Goal: Information Seeking & Learning: Learn about a topic

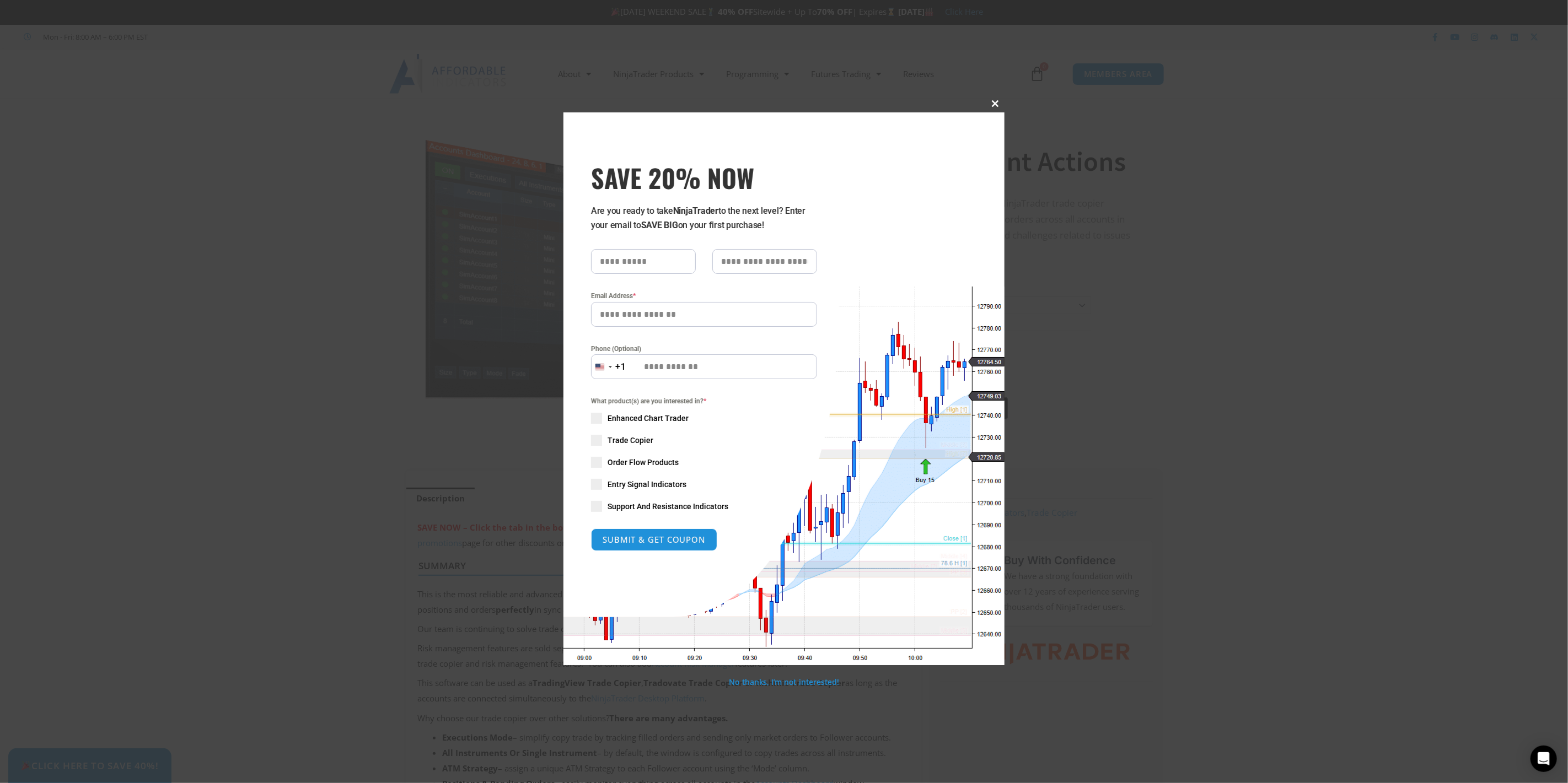
click at [998, 105] on span at bounding box center [995, 103] width 18 height 7
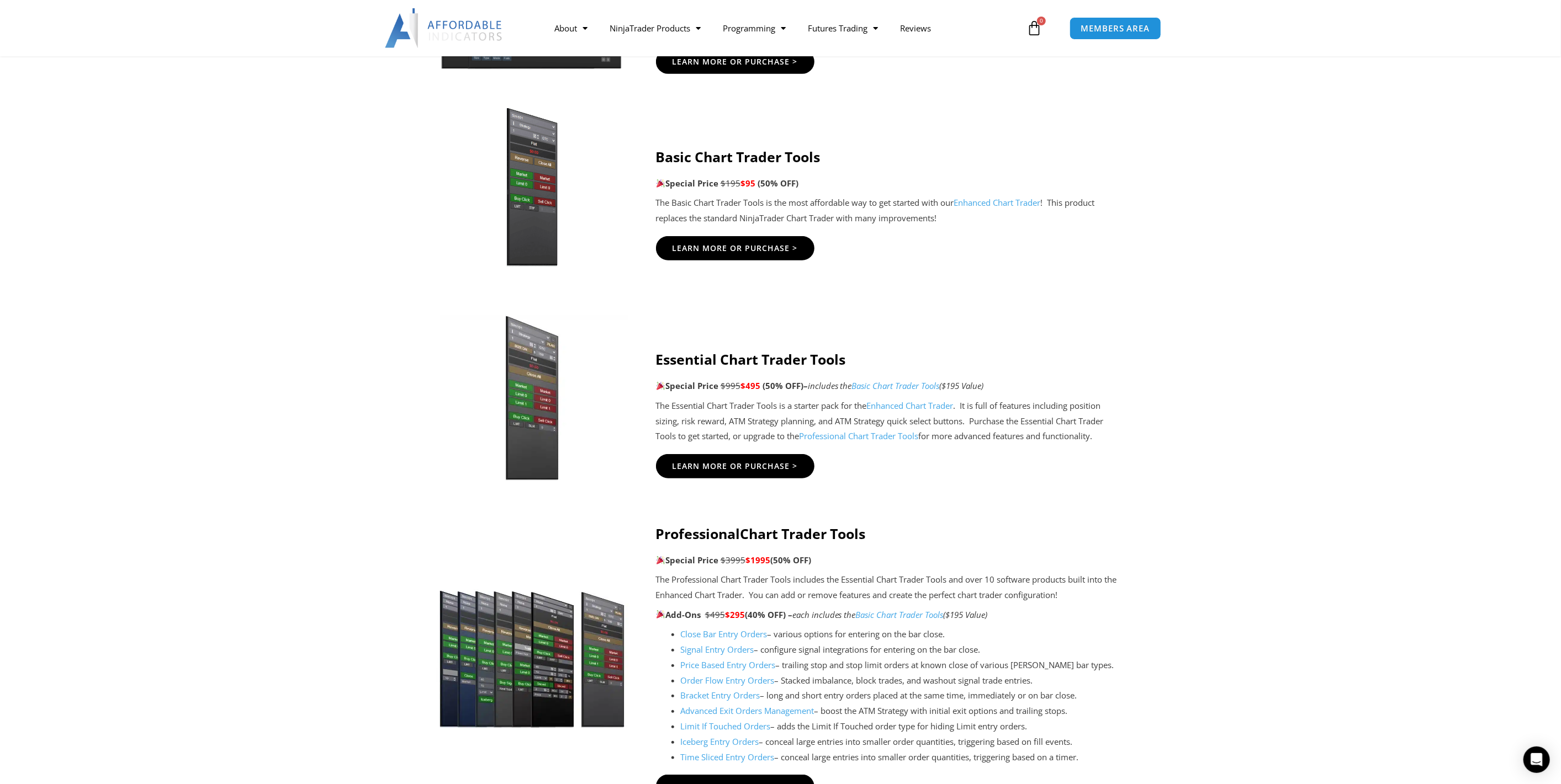
scroll to position [715, 0]
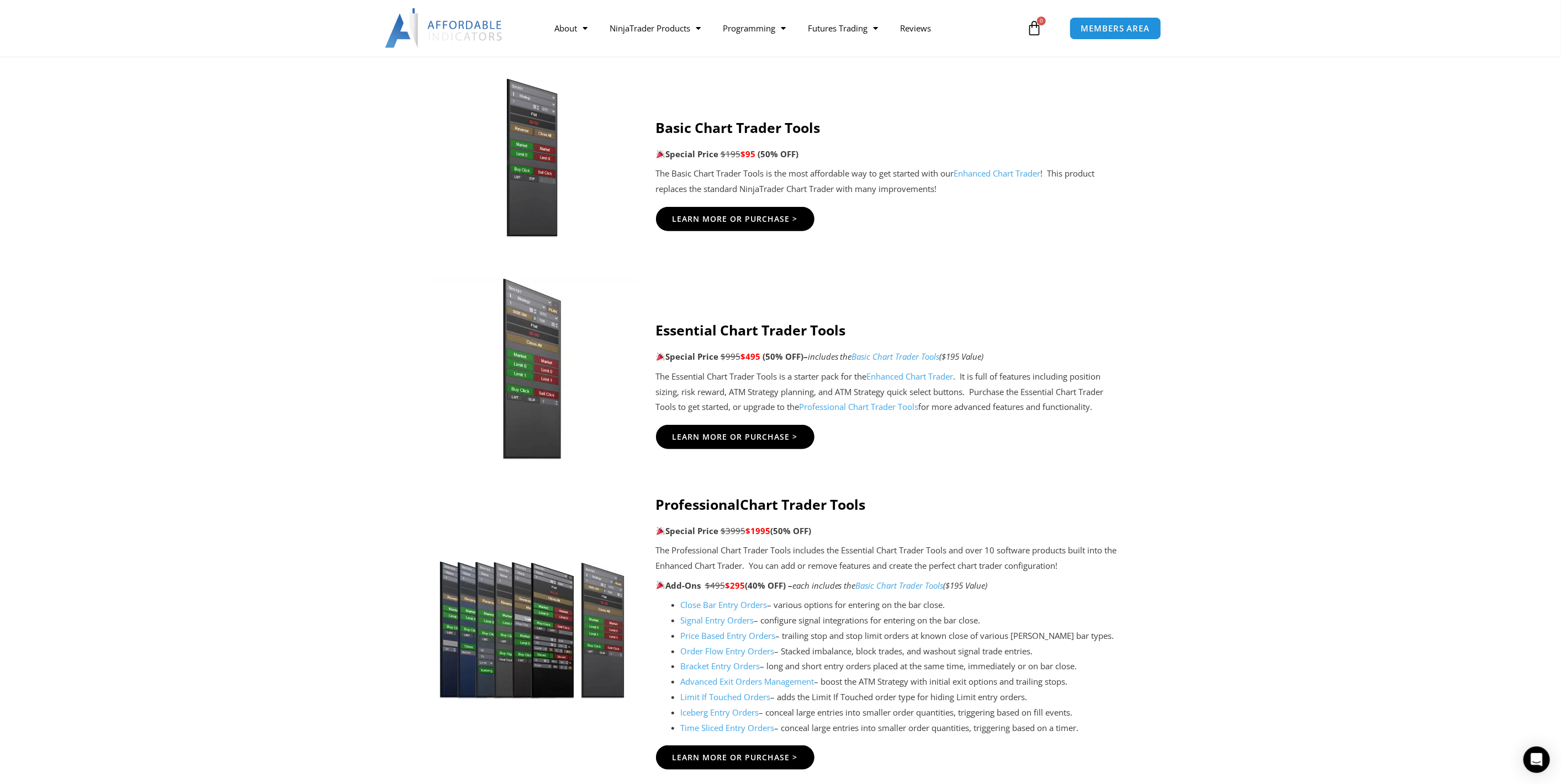
click at [550, 390] on img at bounding box center [532, 369] width 212 height 182
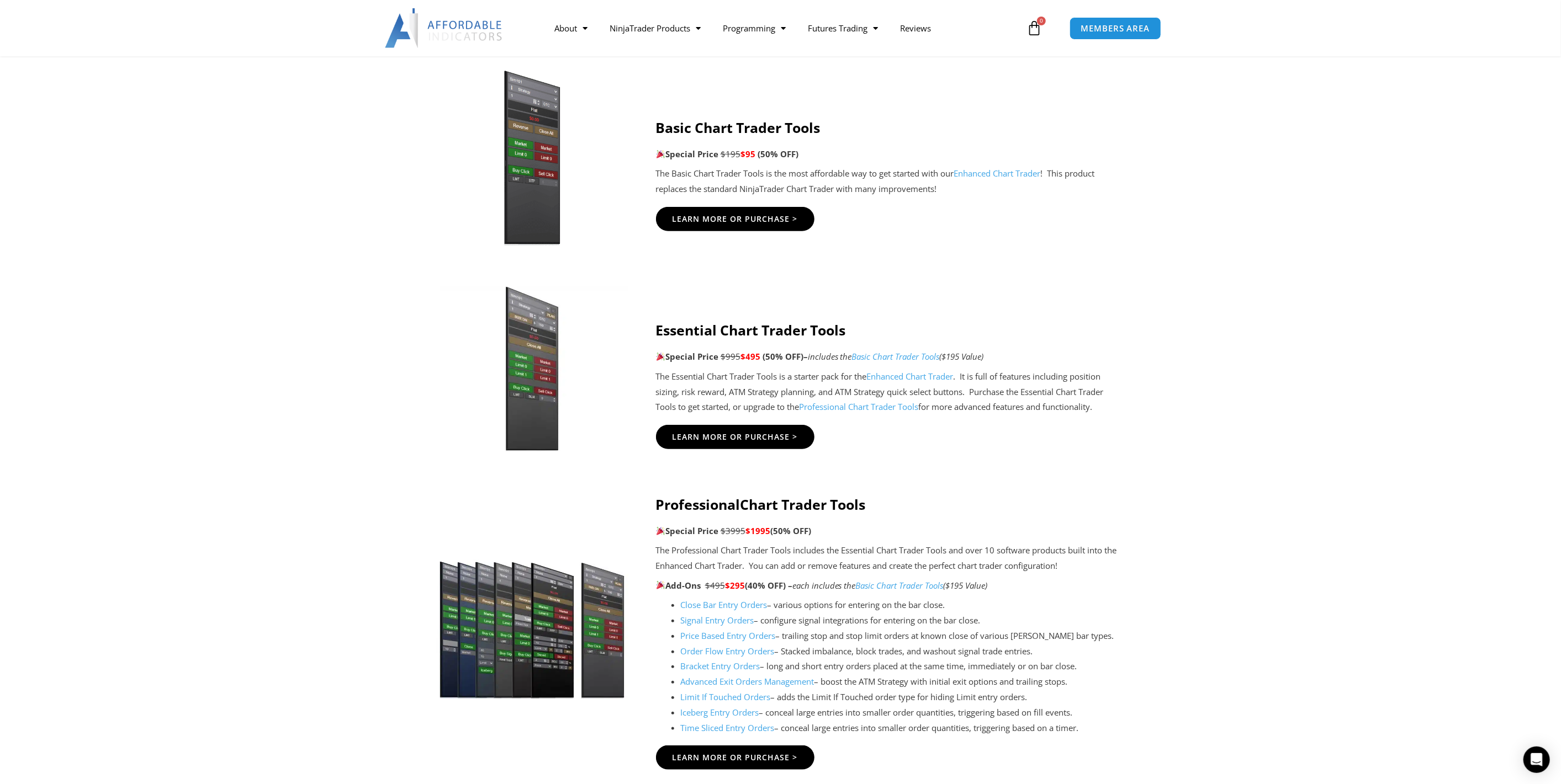
click at [549, 162] on img at bounding box center [532, 158] width 212 height 182
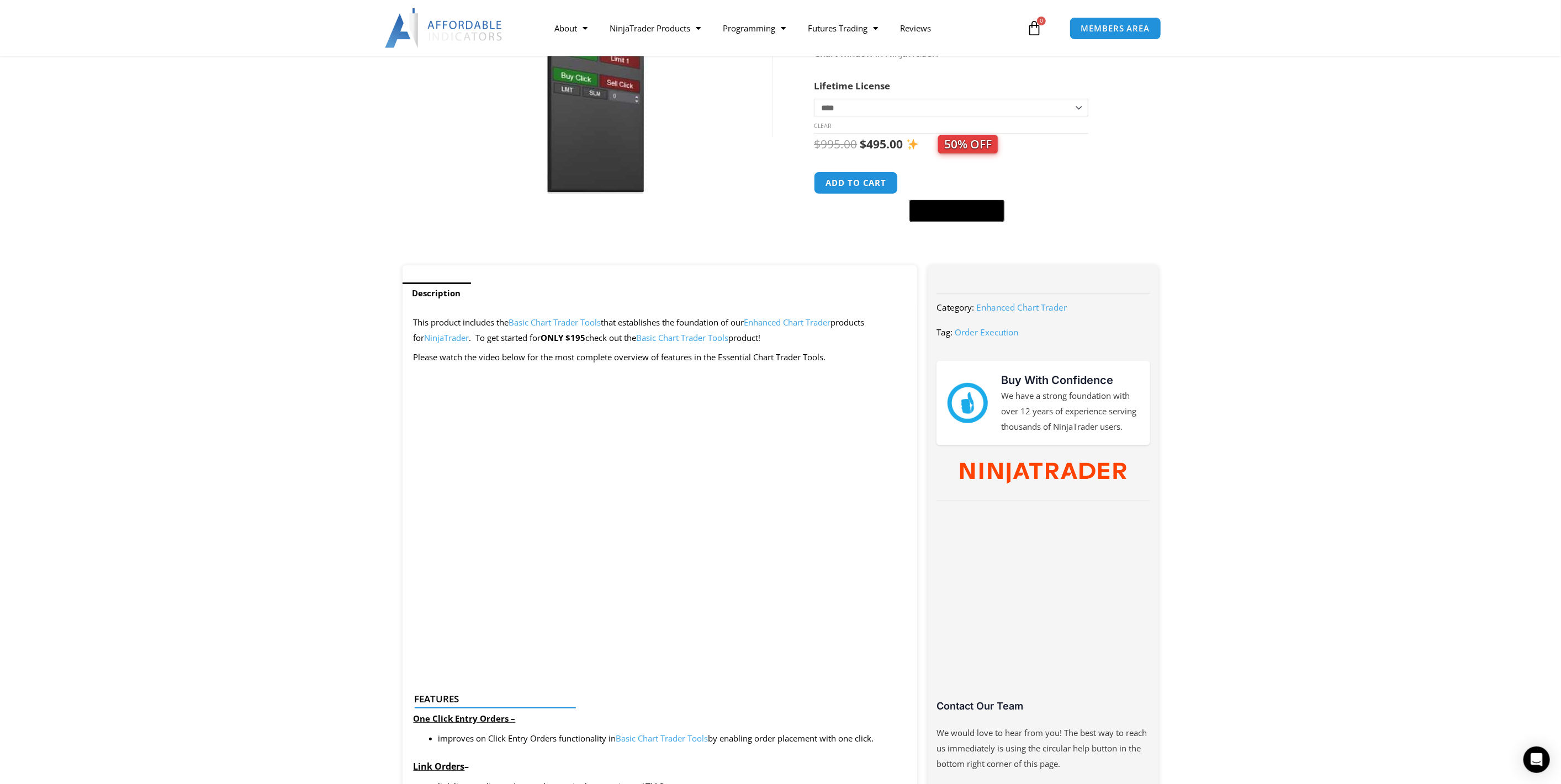
scroll to position [408, 0]
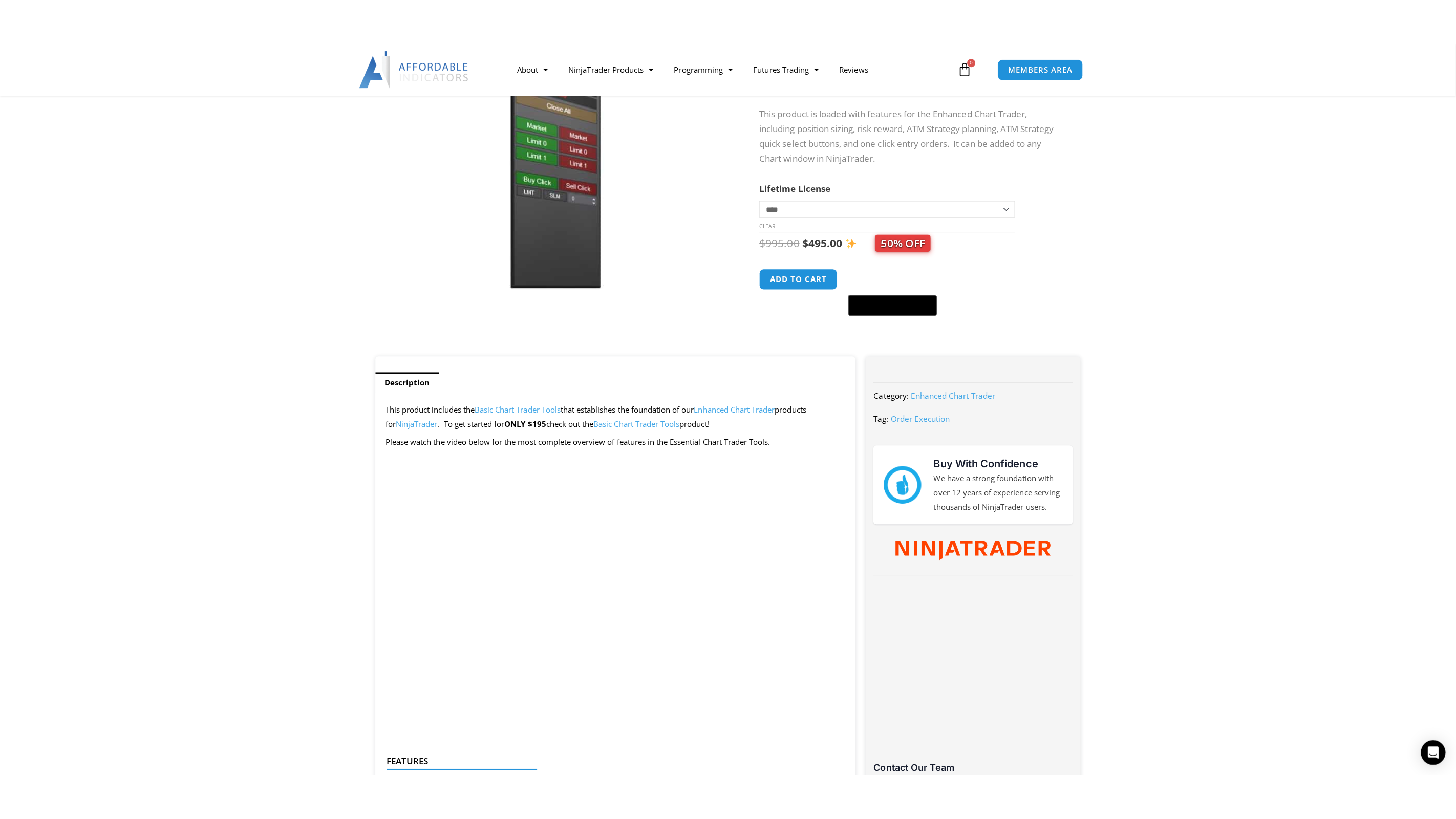
scroll to position [189, 0]
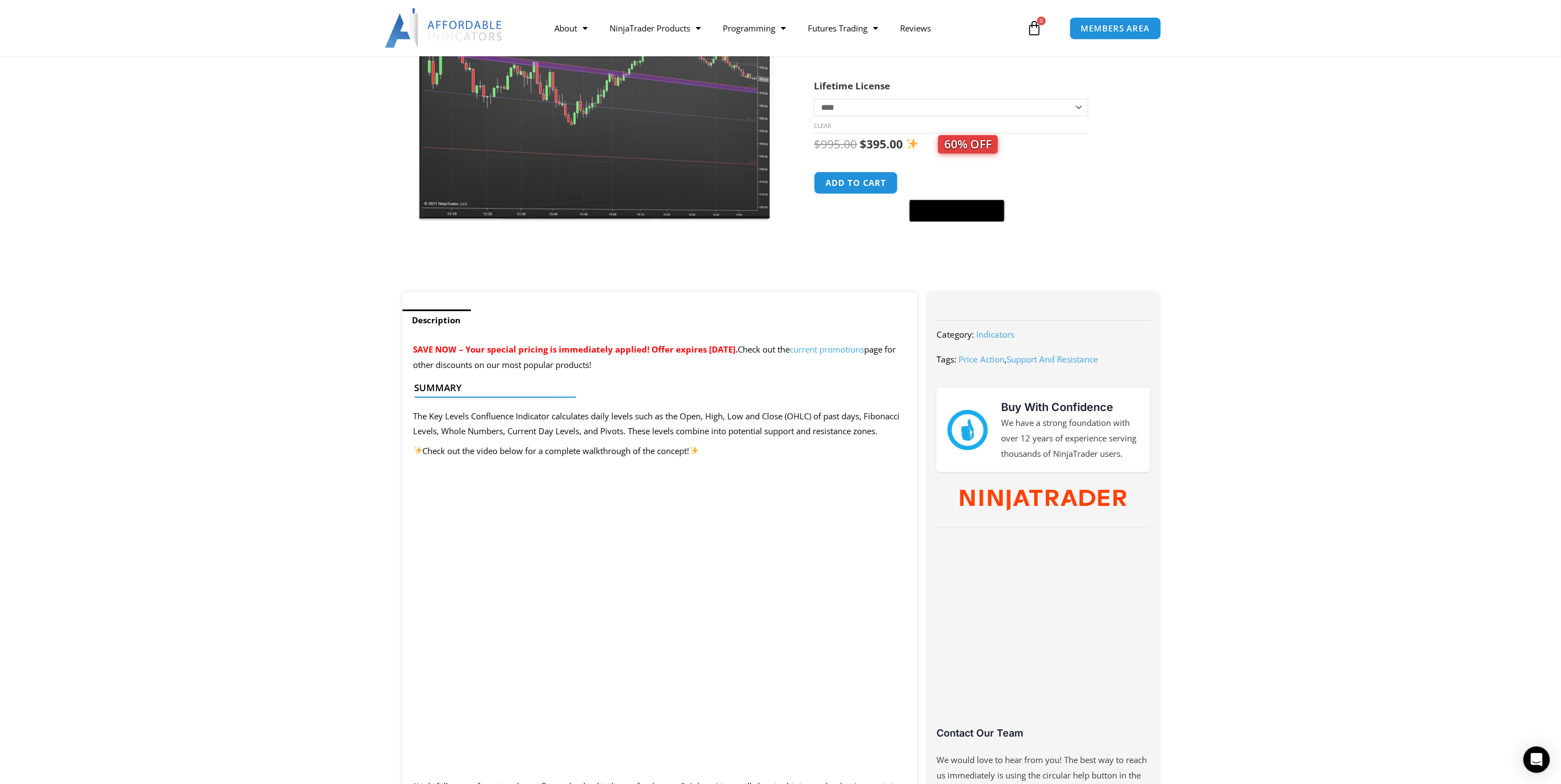
scroll to position [204, 0]
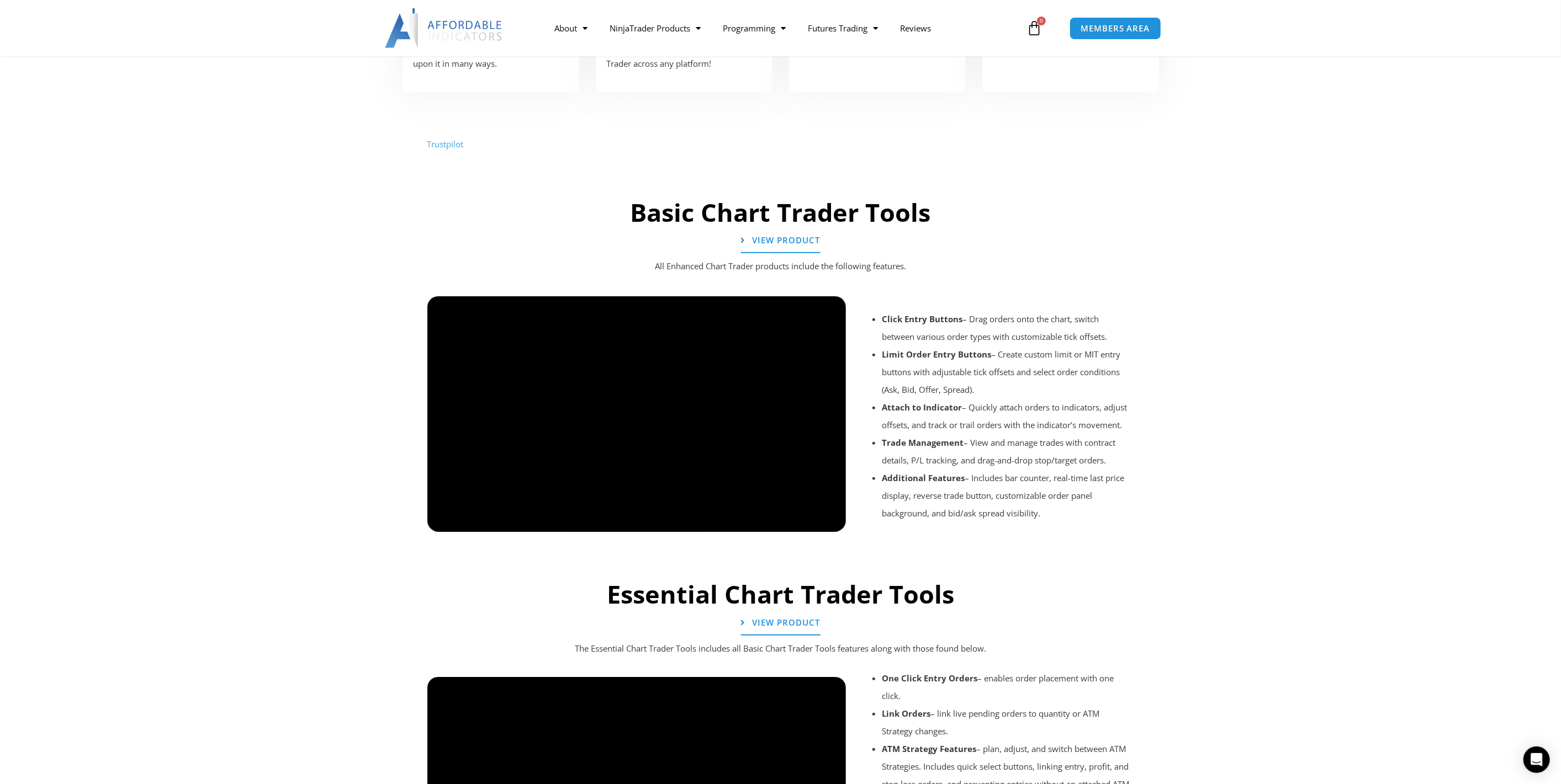
scroll to position [408, 0]
